Goal: Task Accomplishment & Management: Manage account settings

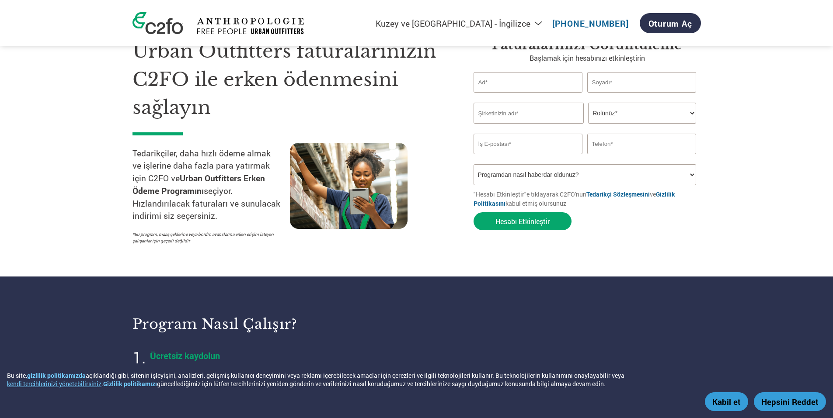
scroll to position [44, 0]
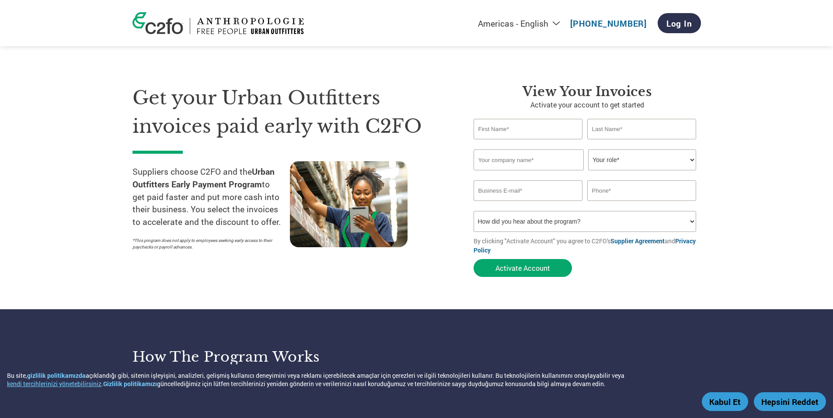
click at [761, 144] on section "Get your Urban Outfitters invoices paid early with C2FO Suppliers choose C2FO a…" at bounding box center [416, 172] width 833 height 275
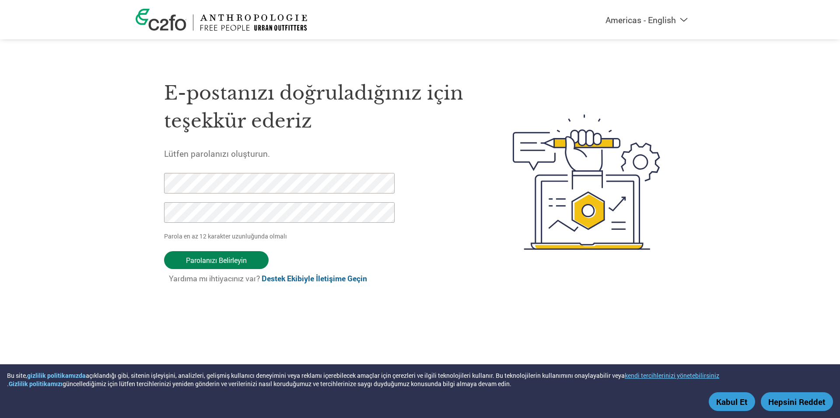
click at [231, 261] on input "Parolanızı Belirleyin" at bounding box center [216, 260] width 105 height 18
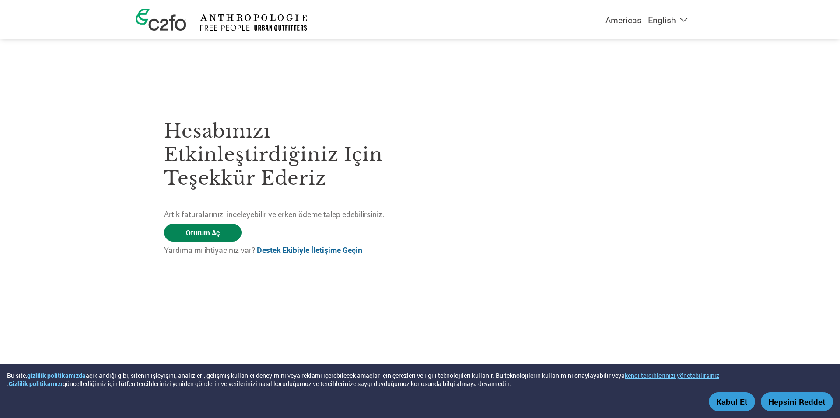
click at [224, 230] on link "Oturum Aç" at bounding box center [202, 233] width 77 height 18
